Goal: Use online tool/utility: Use online tool/utility

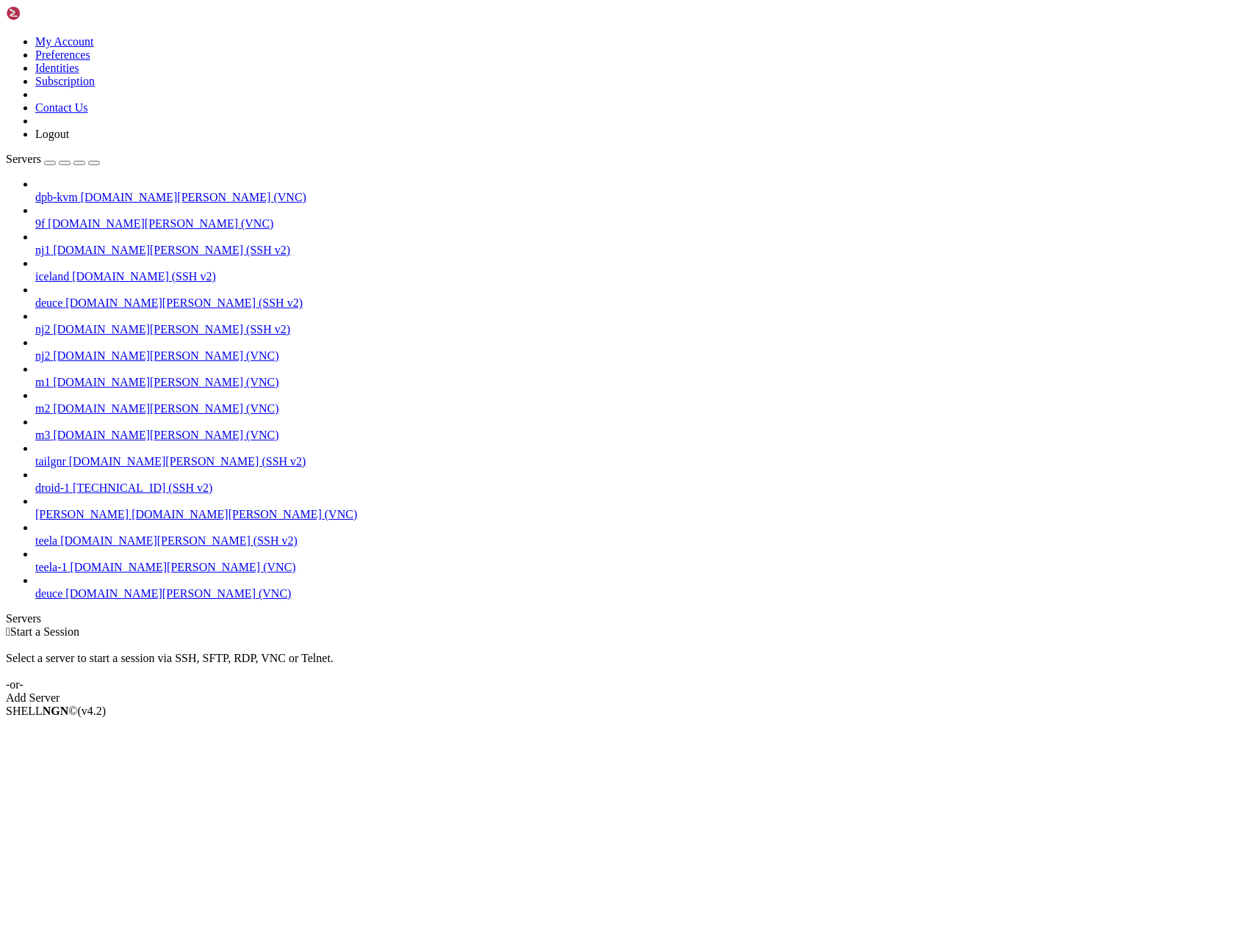
click at [62, 600] on span "deuce" at bounding box center [48, 593] width 27 height 12
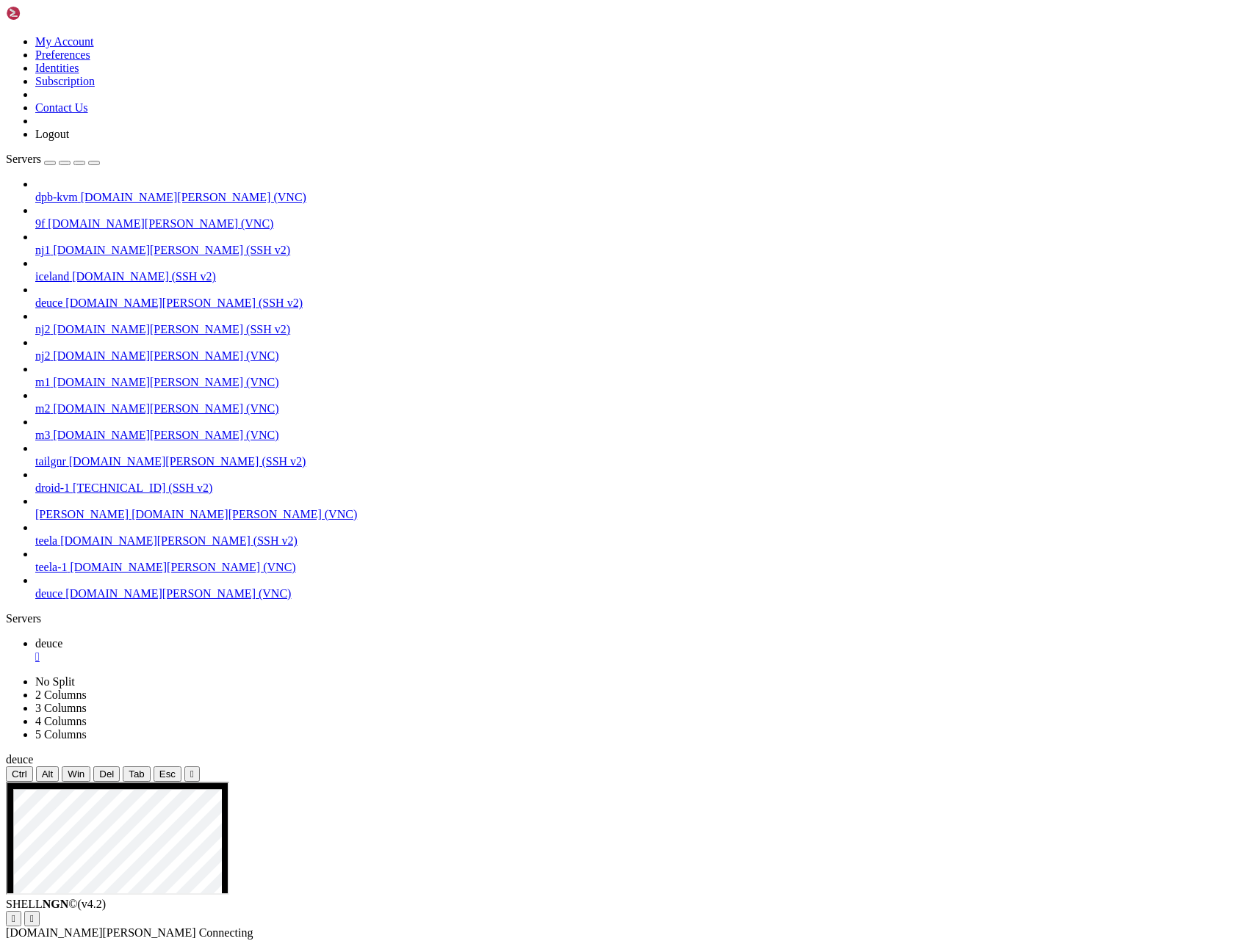
click at [94, 163] on icon "button" at bounding box center [94, 163] width 0 height 0
